Goal: Navigation & Orientation: Find specific page/section

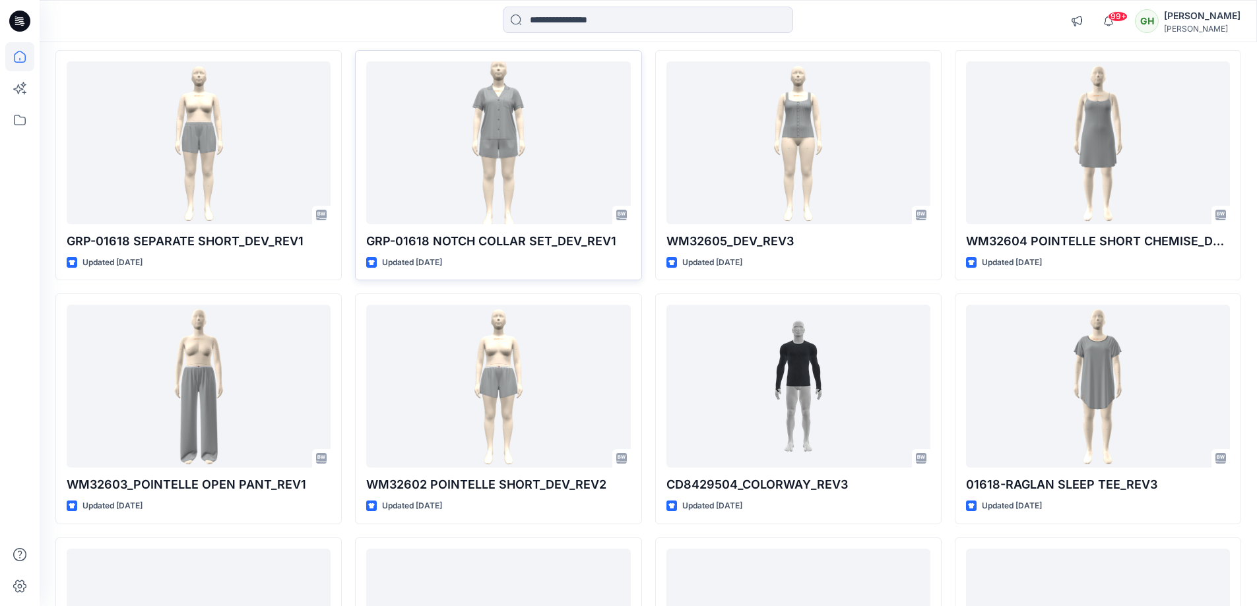
scroll to position [3546, 0]
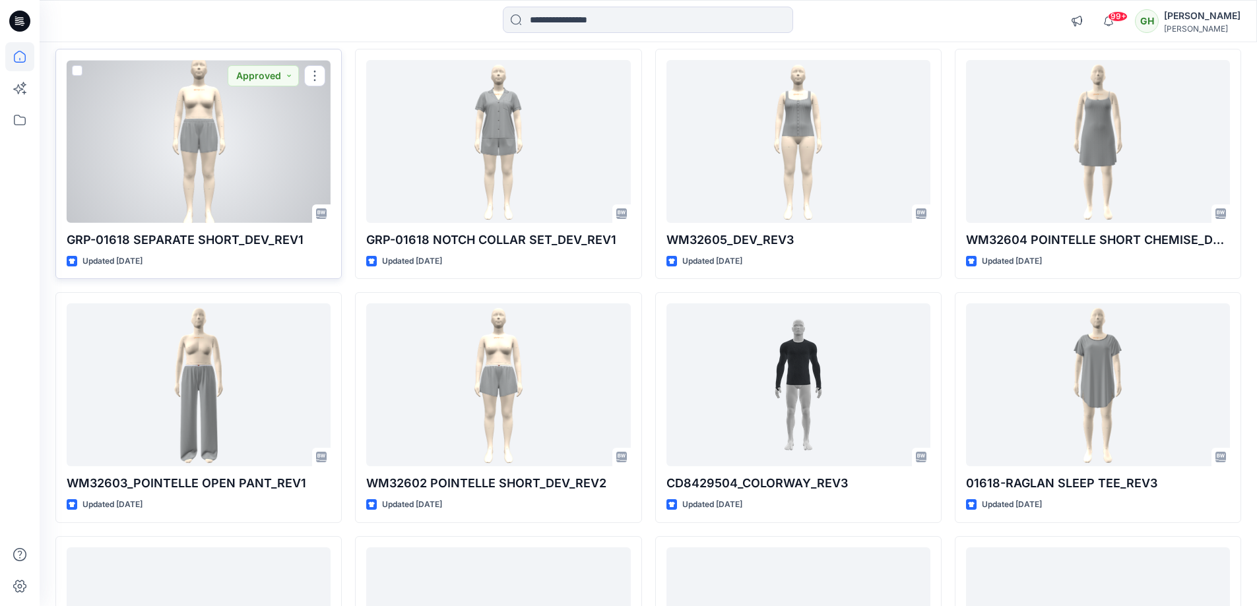
click at [265, 146] on div at bounding box center [199, 141] width 264 height 163
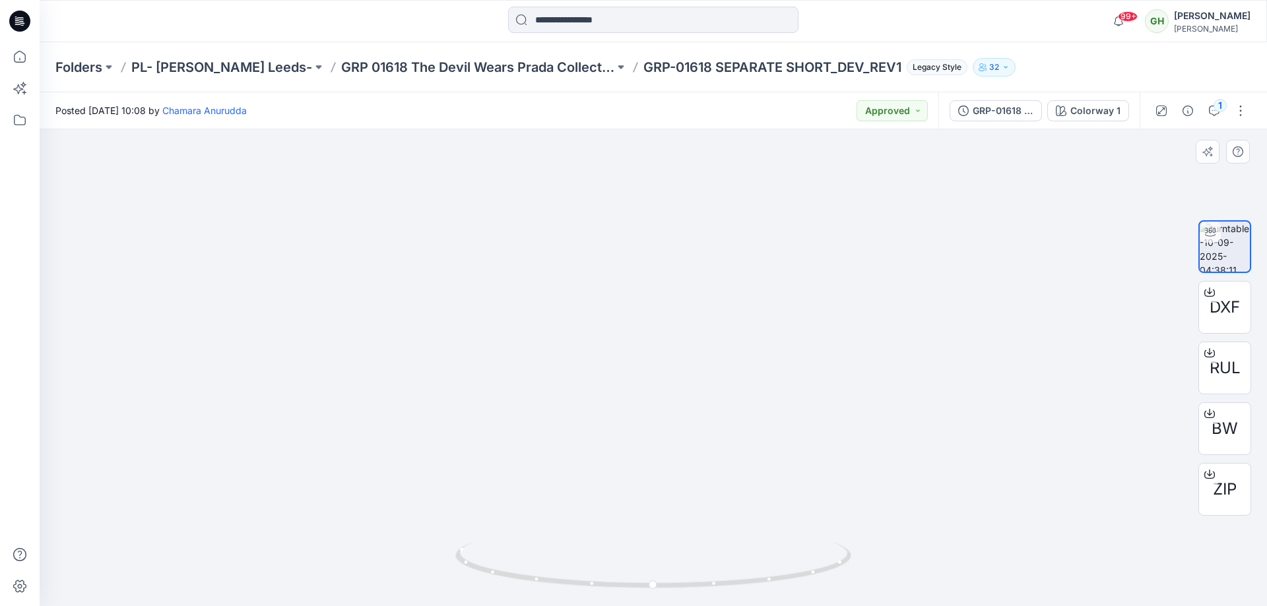
drag, startPoint x: 803, startPoint y: 355, endPoint x: 771, endPoint y: 361, distance: 32.2
click at [771, 361] on div at bounding box center [653, 367] width 1227 height 477
drag, startPoint x: 751, startPoint y: 362, endPoint x: 747, endPoint y: 410, distance: 48.3
click at [740, 393] on img at bounding box center [653, 343] width 223 height 528
drag, startPoint x: 817, startPoint y: 507, endPoint x: 802, endPoint y: 513, distance: 16.3
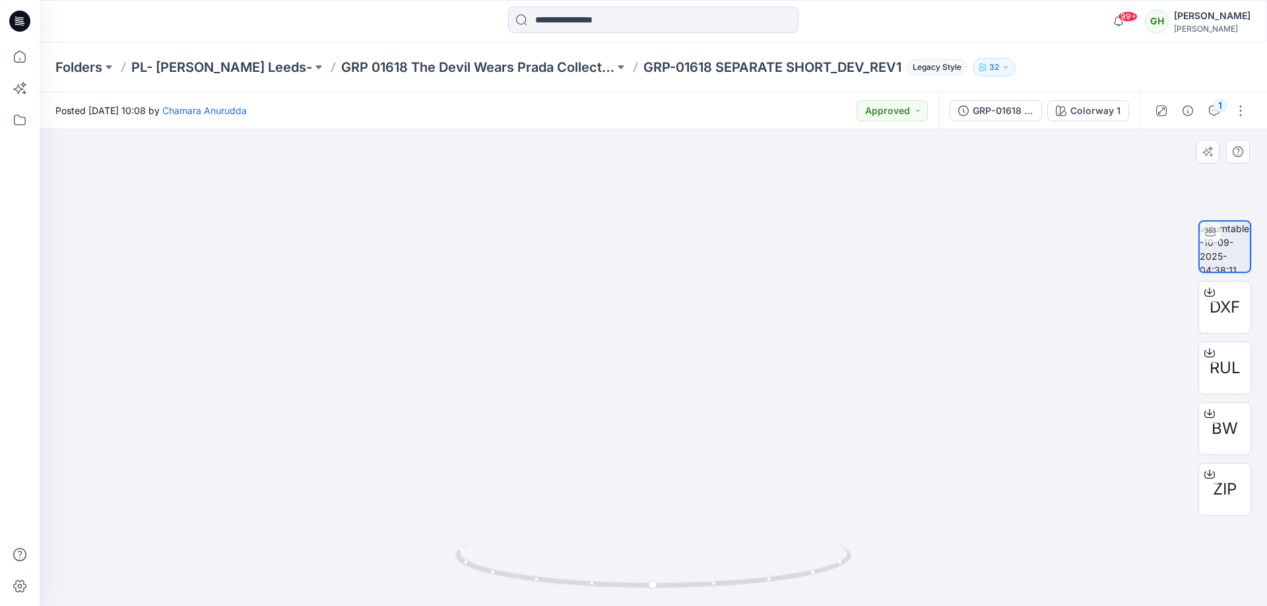
click at [802, 513] on div at bounding box center [653, 367] width 1227 height 477
drag, startPoint x: 808, startPoint y: 573, endPoint x: 468, endPoint y: 444, distance: 362.7
click at [437, 501] on div at bounding box center [653, 367] width 1227 height 477
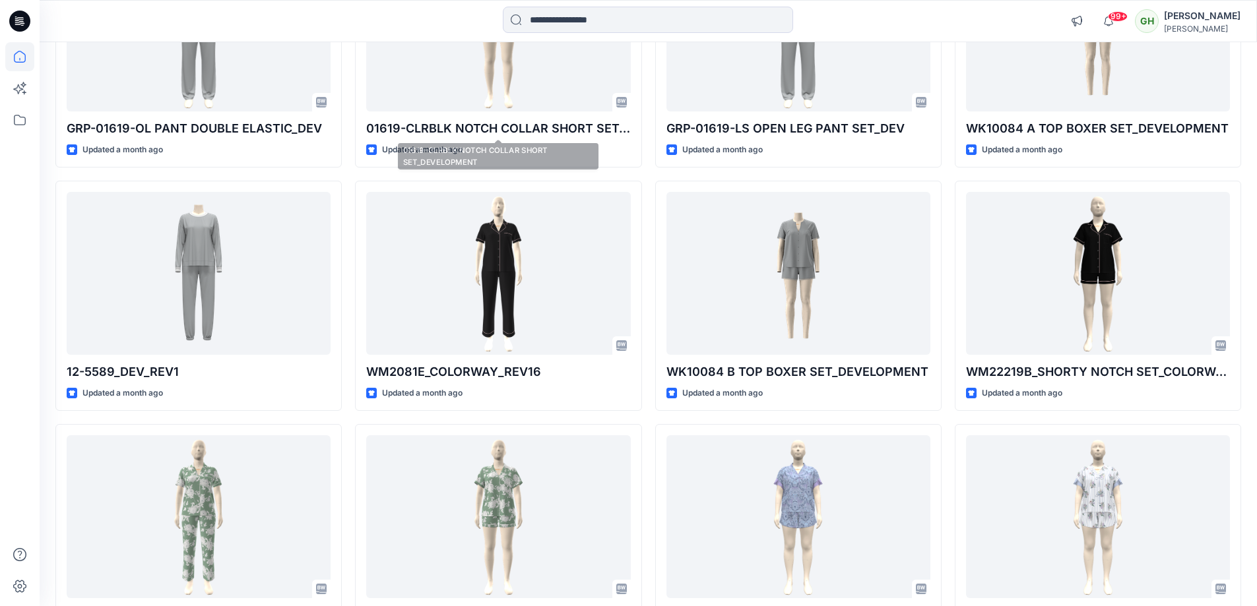
scroll to position [13842, 0]
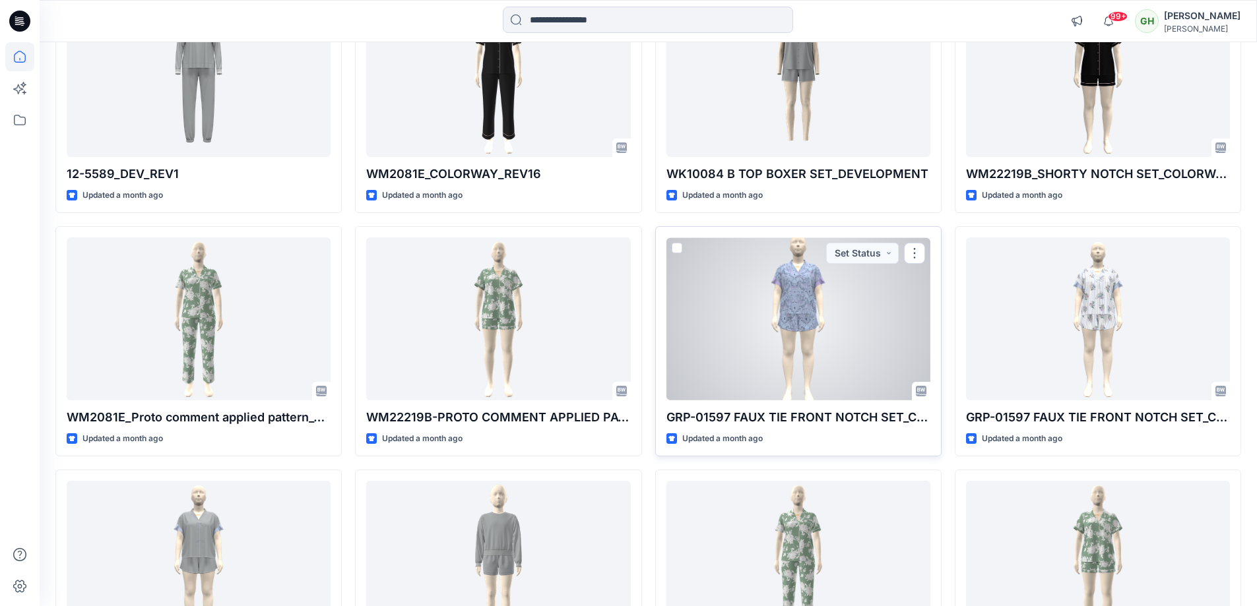
click at [787, 317] on div at bounding box center [798, 319] width 264 height 163
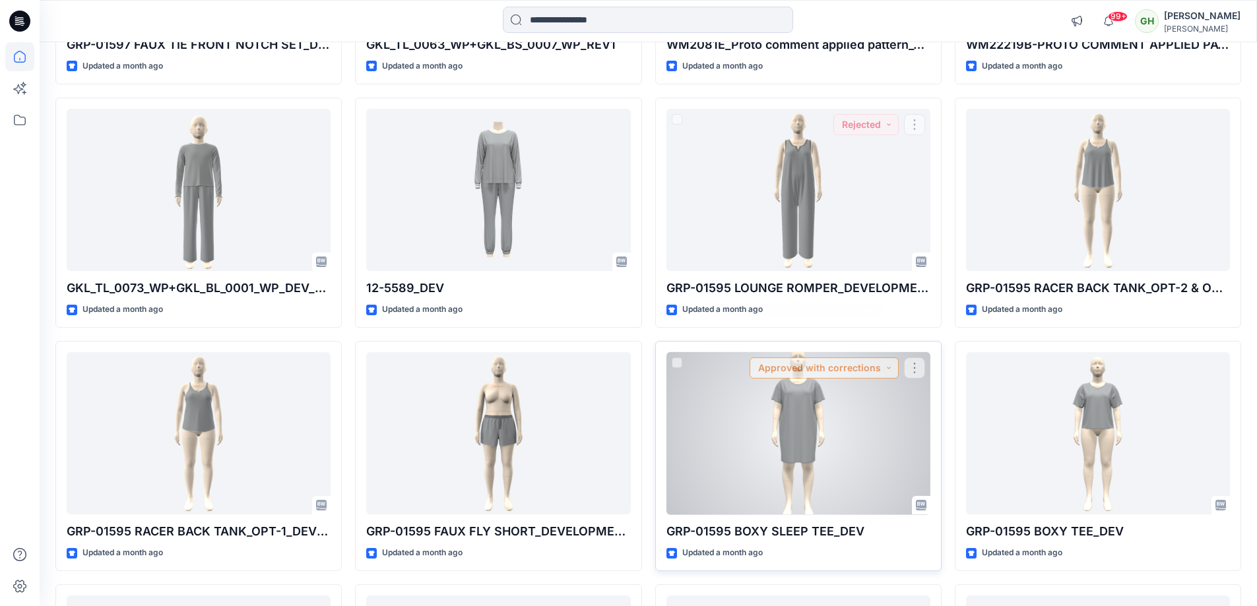
scroll to position [14507, 0]
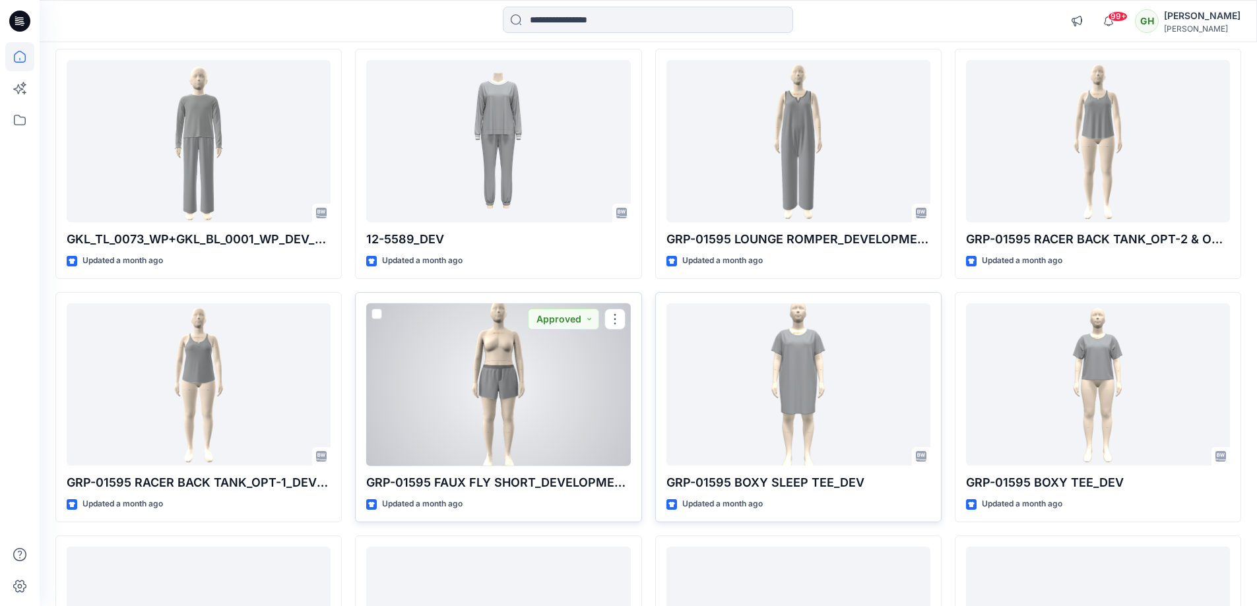
click at [511, 310] on div at bounding box center [498, 384] width 264 height 163
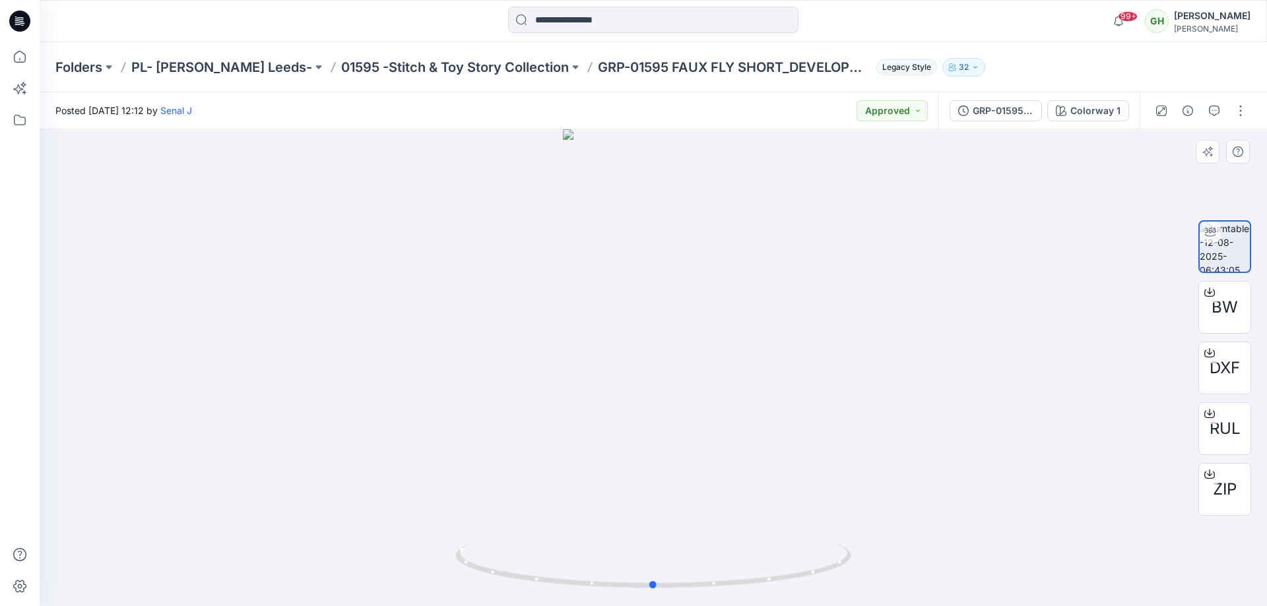
drag, startPoint x: 781, startPoint y: 355, endPoint x: 774, endPoint y: 355, distance: 7.3
click at [775, 355] on div at bounding box center [653, 367] width 1227 height 477
drag, startPoint x: 800, startPoint y: 360, endPoint x: 442, endPoint y: 345, distance: 358.5
click at [442, 345] on div at bounding box center [653, 367] width 1227 height 477
drag, startPoint x: 790, startPoint y: 350, endPoint x: 782, endPoint y: 357, distance: 10.7
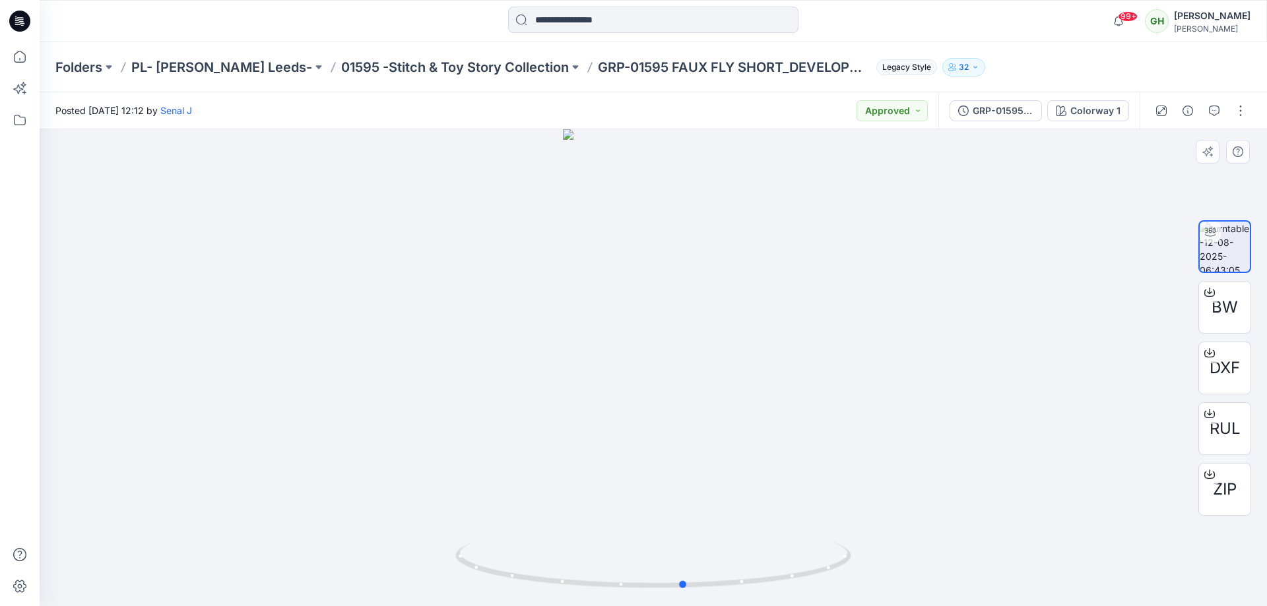
click at [783, 355] on div at bounding box center [653, 367] width 1227 height 477
click at [810, 473] on div at bounding box center [653, 367] width 1227 height 477
drag, startPoint x: 843, startPoint y: 463, endPoint x: 515, endPoint y: 448, distance: 328.9
click at [515, 448] on div at bounding box center [653, 367] width 1227 height 477
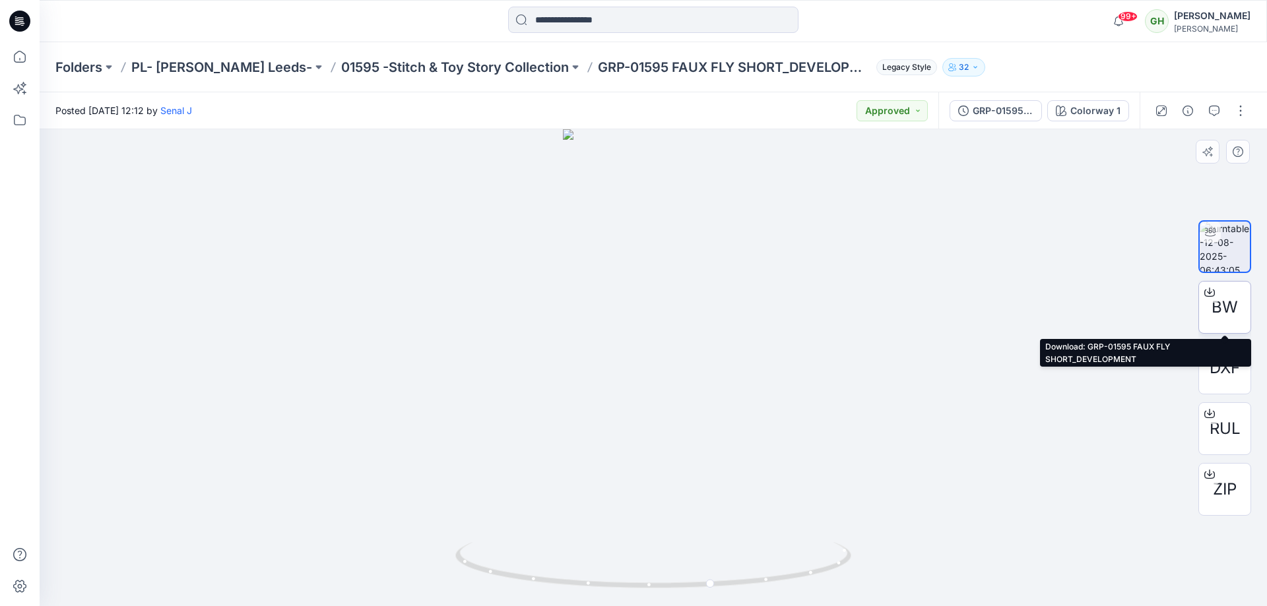
click at [1238, 313] on div "BW" at bounding box center [1224, 307] width 53 height 53
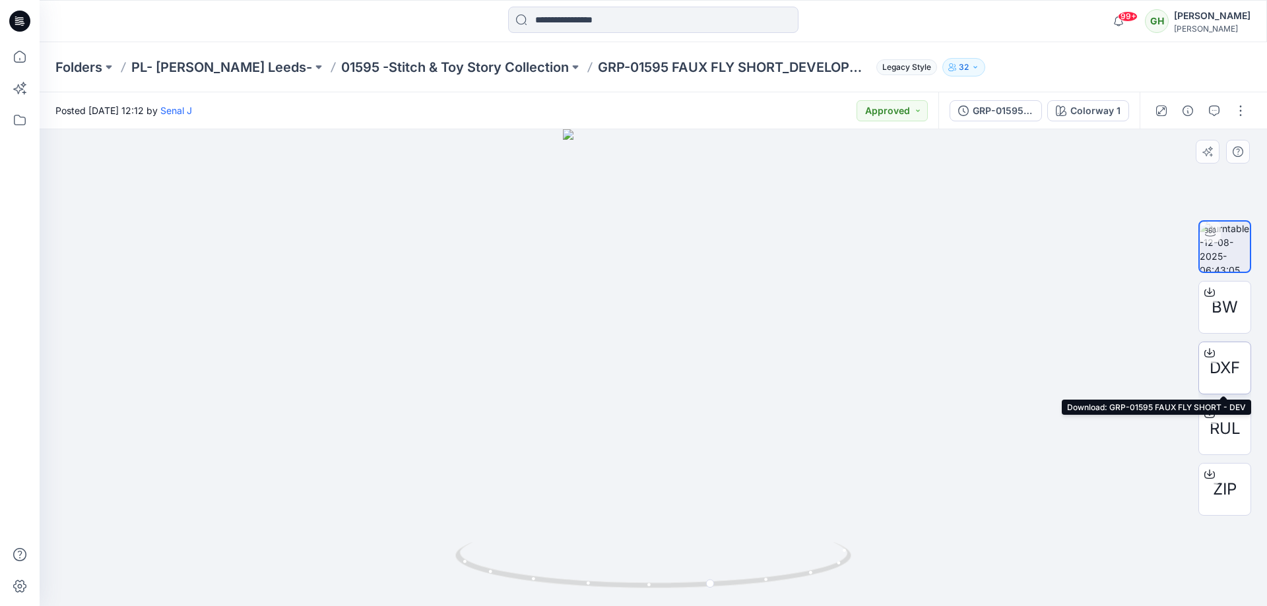
click at [1207, 359] on div at bounding box center [1209, 352] width 21 height 21
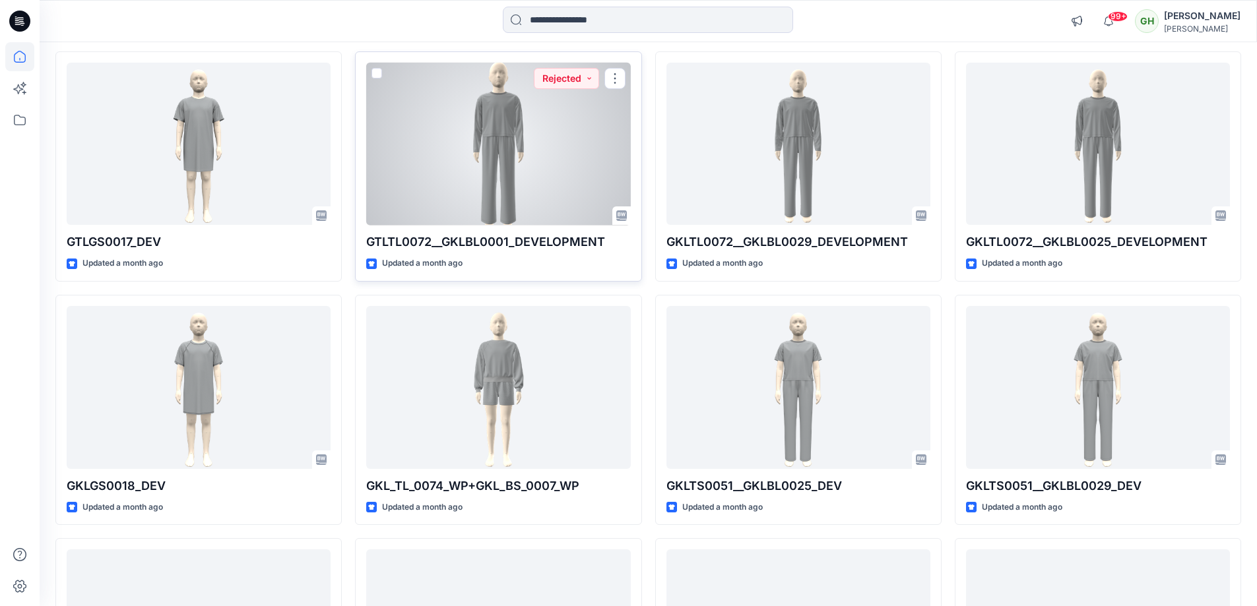
scroll to position [15968, 0]
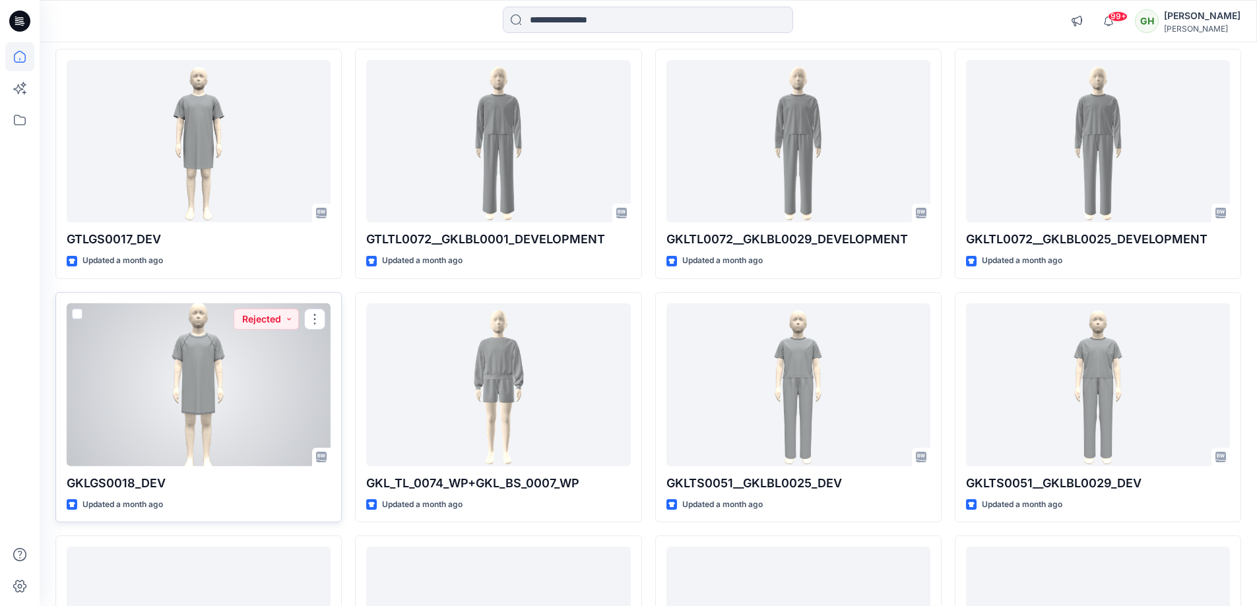
click at [238, 346] on div at bounding box center [199, 384] width 264 height 163
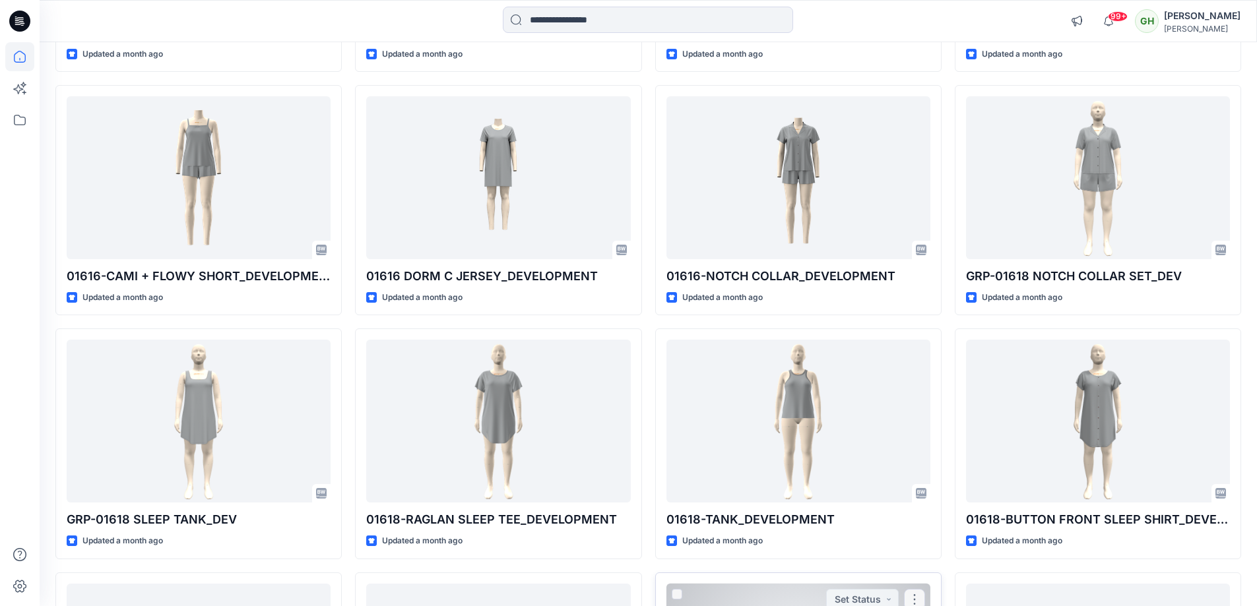
scroll to position [17967, 0]
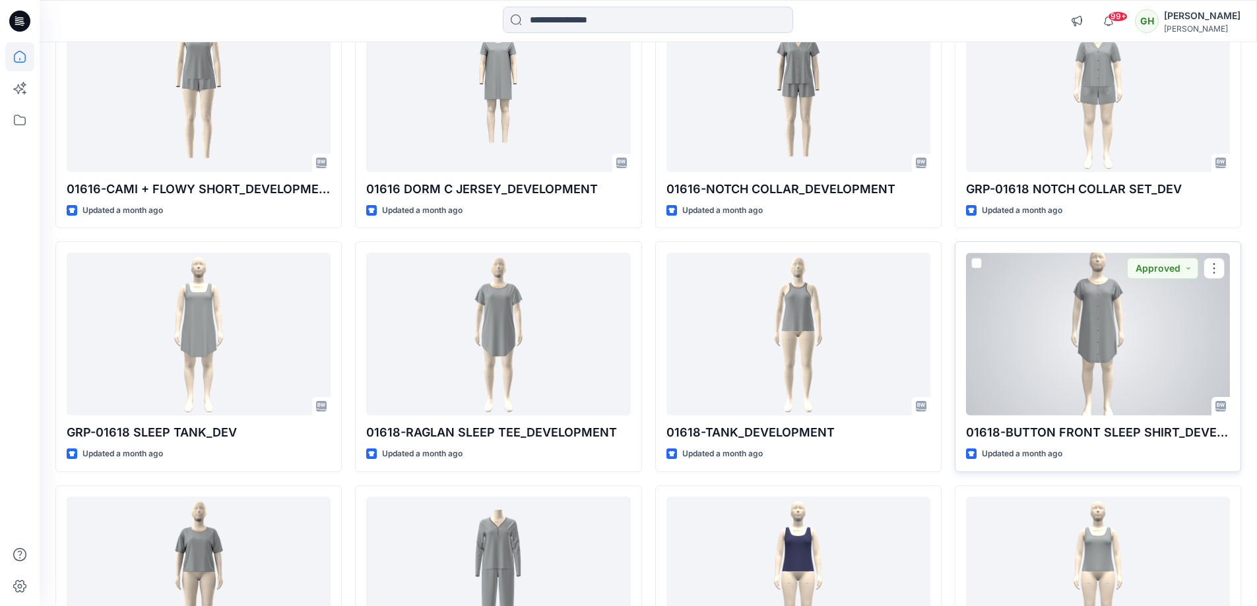
click at [1027, 398] on div at bounding box center [1098, 334] width 264 height 163
